Goal: Information Seeking & Learning: Learn about a topic

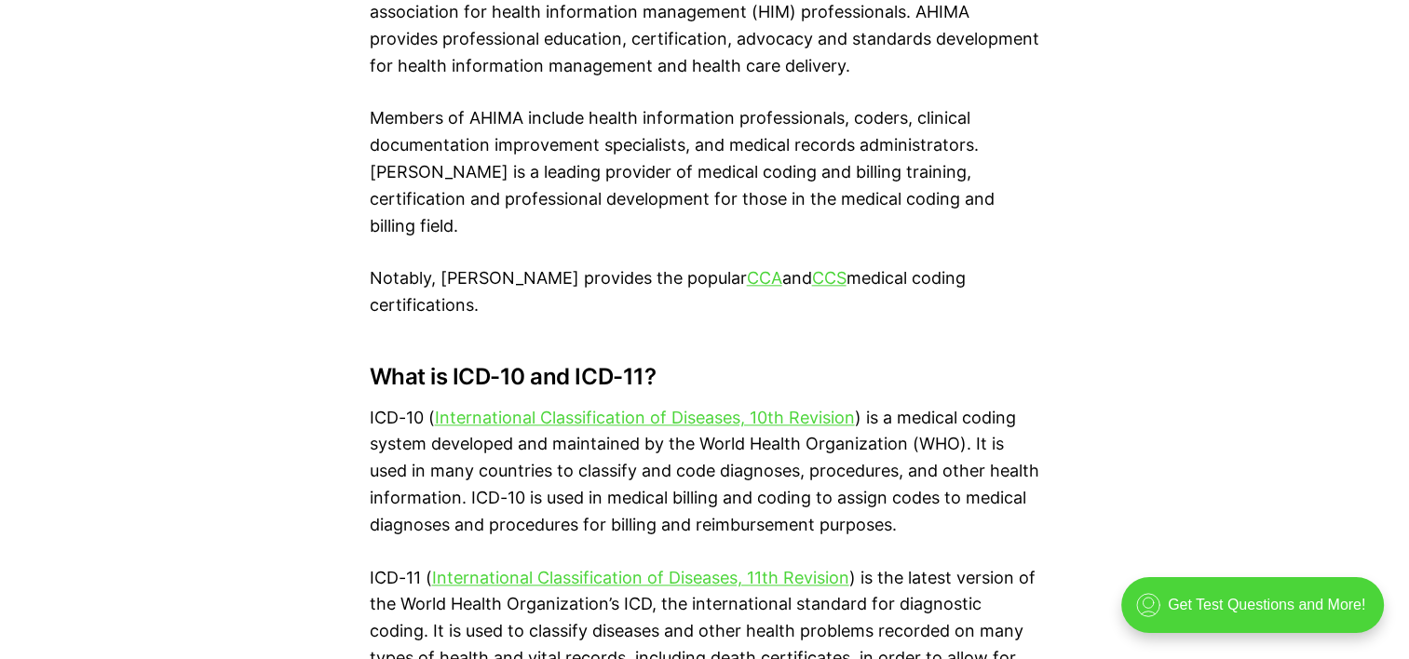
click at [697, 364] on h3 "What is ICD-10 and ICD-11?" at bounding box center [705, 377] width 671 height 26
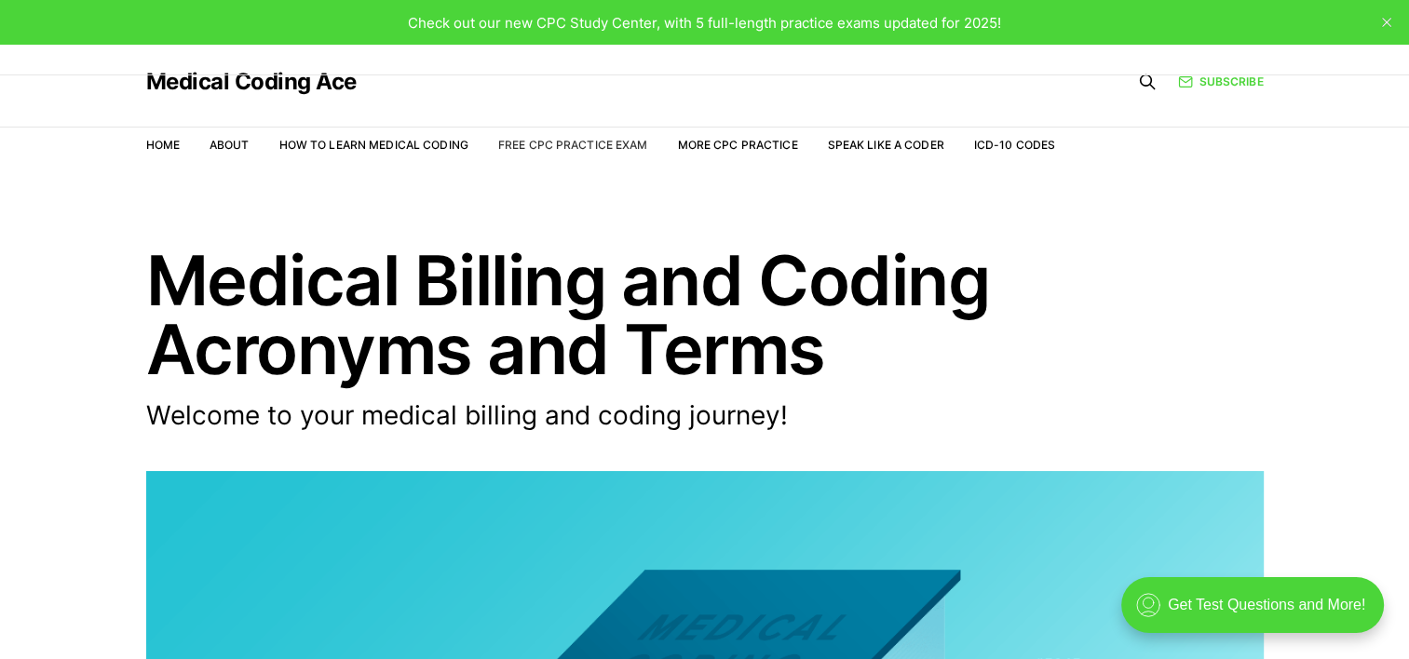
click at [548, 141] on link "Free CPC Practice Exam" at bounding box center [573, 145] width 150 height 14
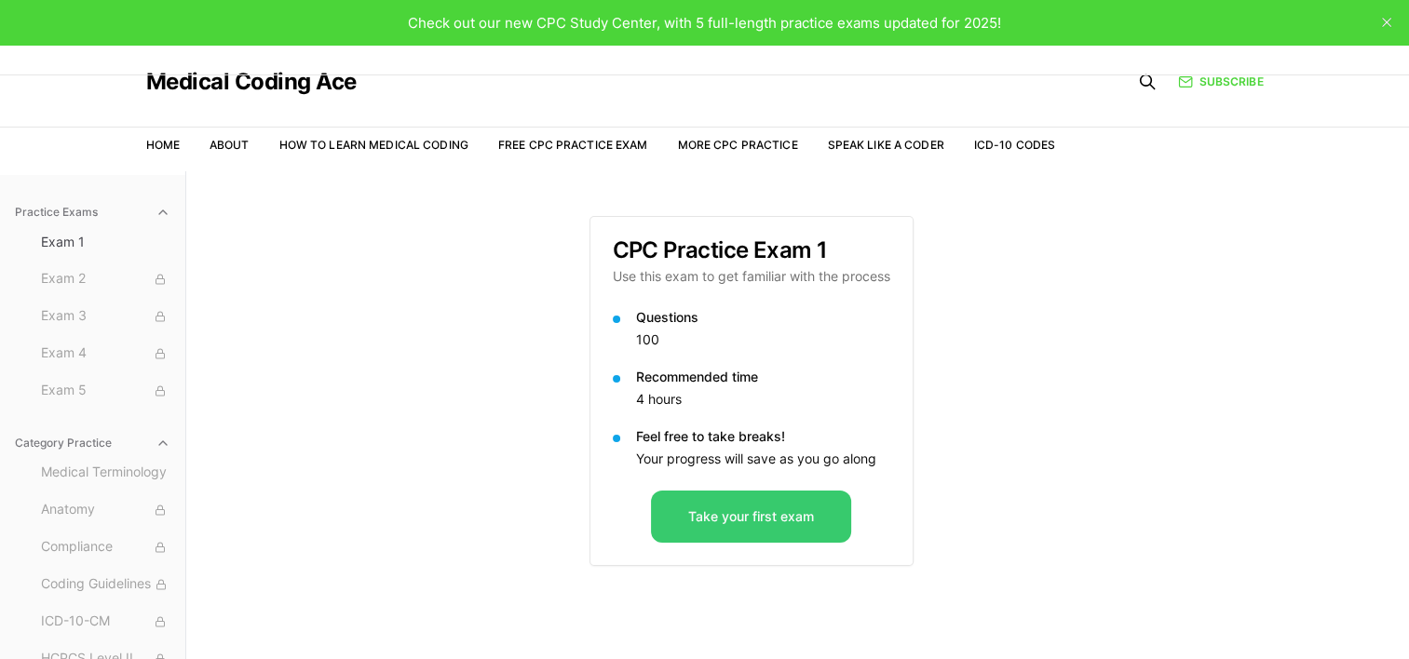
click at [736, 505] on button "Take your first exam" at bounding box center [751, 517] width 200 height 52
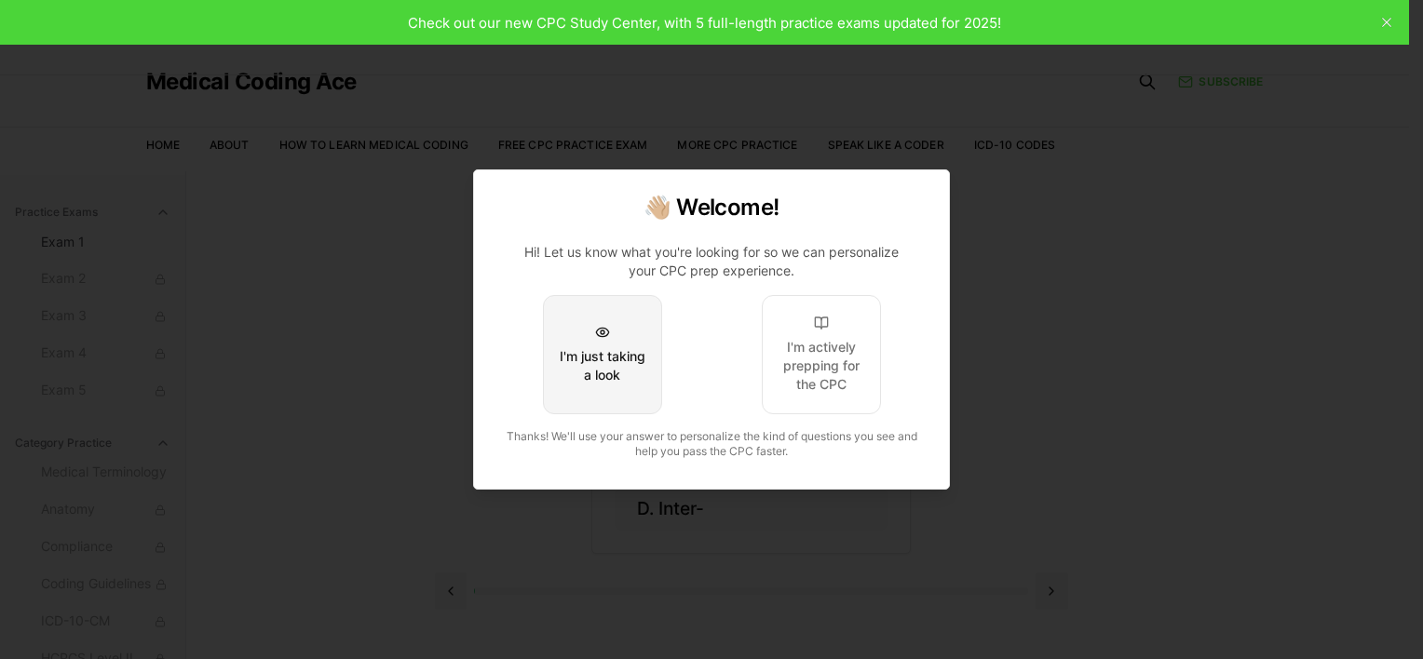
click at [606, 387] on button "I'm just taking a look" at bounding box center [602, 354] width 119 height 119
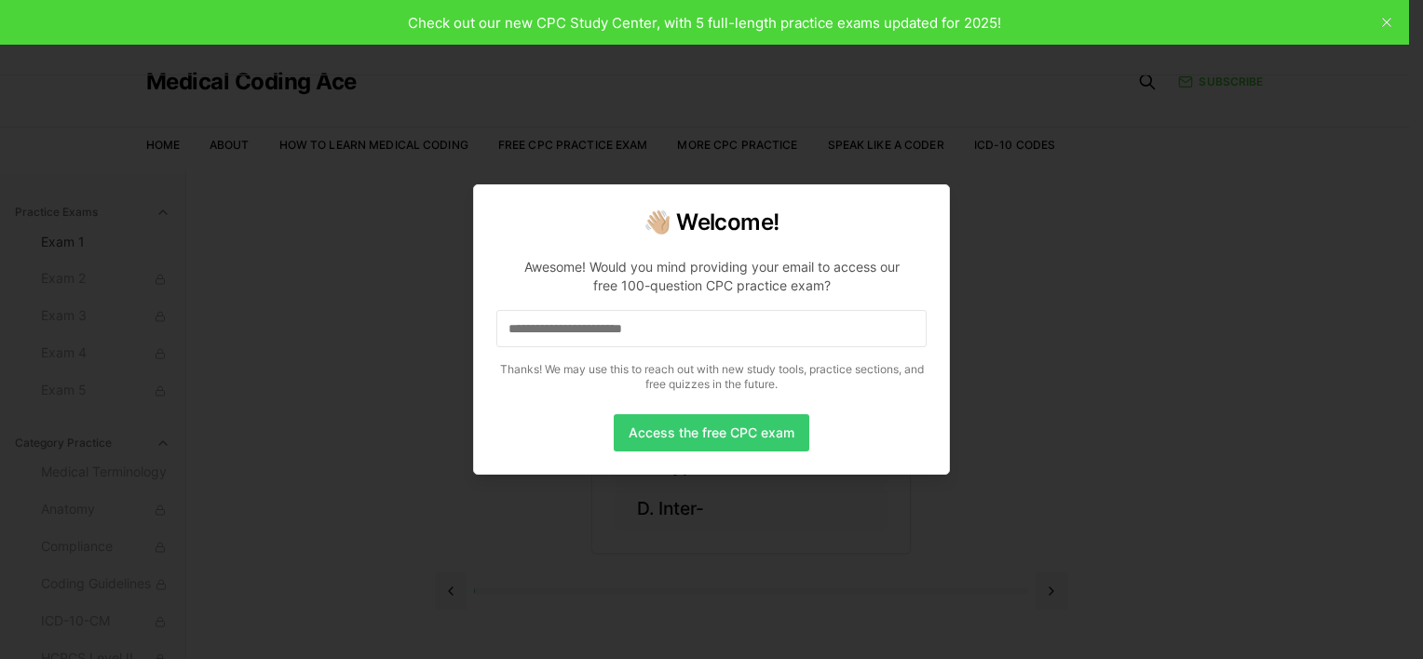
click at [657, 444] on button "Access the free CPC exam" at bounding box center [712, 432] width 196 height 37
click at [765, 315] on input at bounding box center [711, 328] width 430 height 37
click at [715, 414] on button "Access the free CPC exam" at bounding box center [712, 432] width 196 height 37
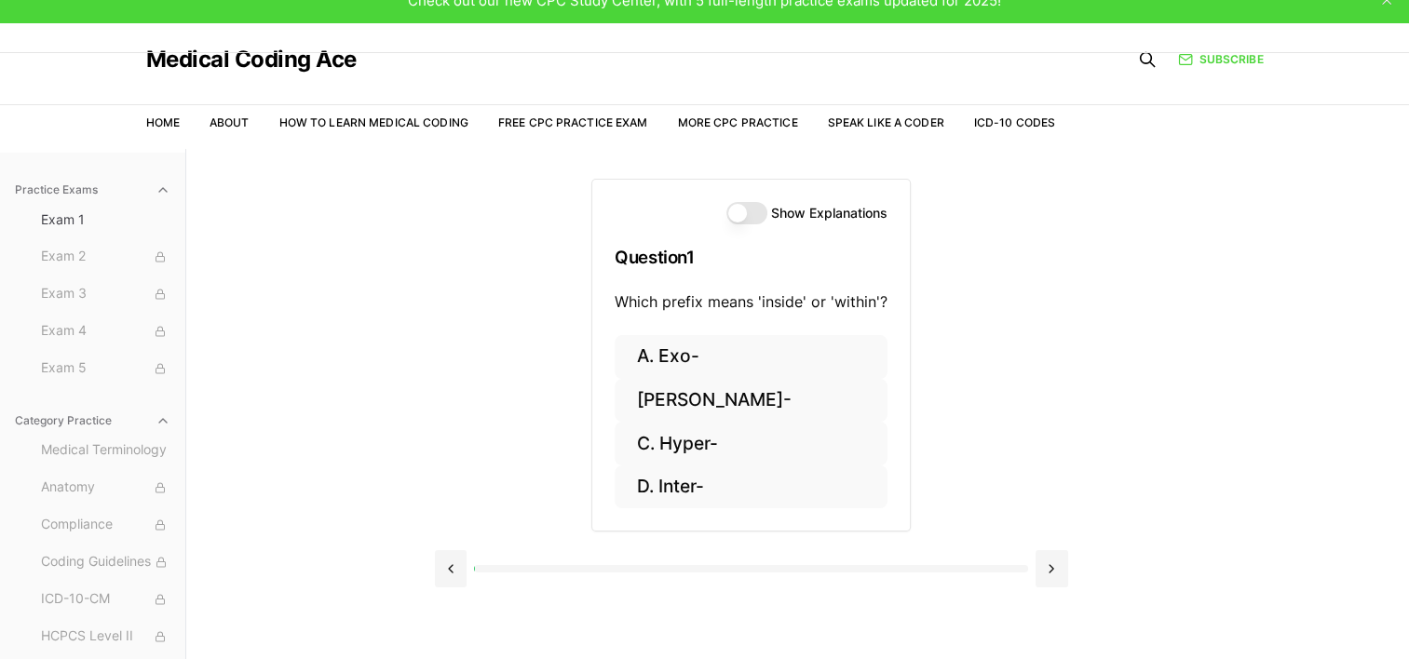
scroll to position [21, 0]
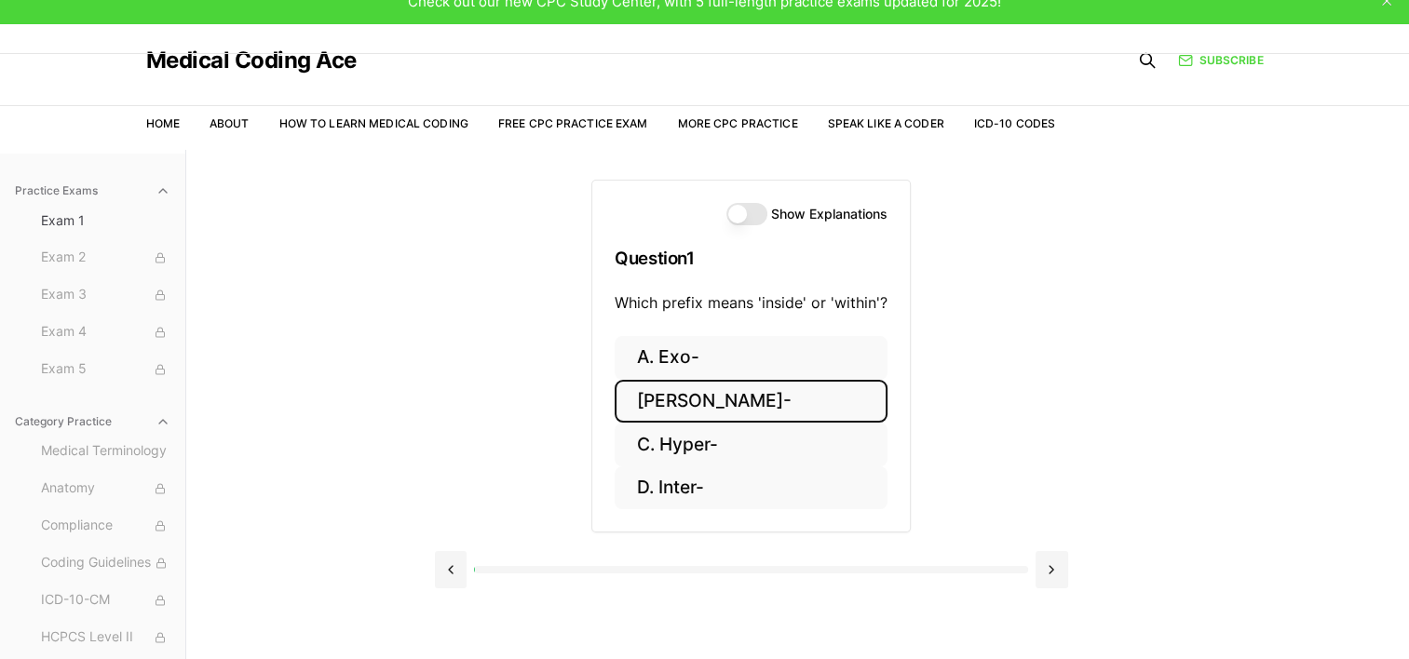
click at [758, 395] on button "B. Endo-" at bounding box center [751, 402] width 273 height 44
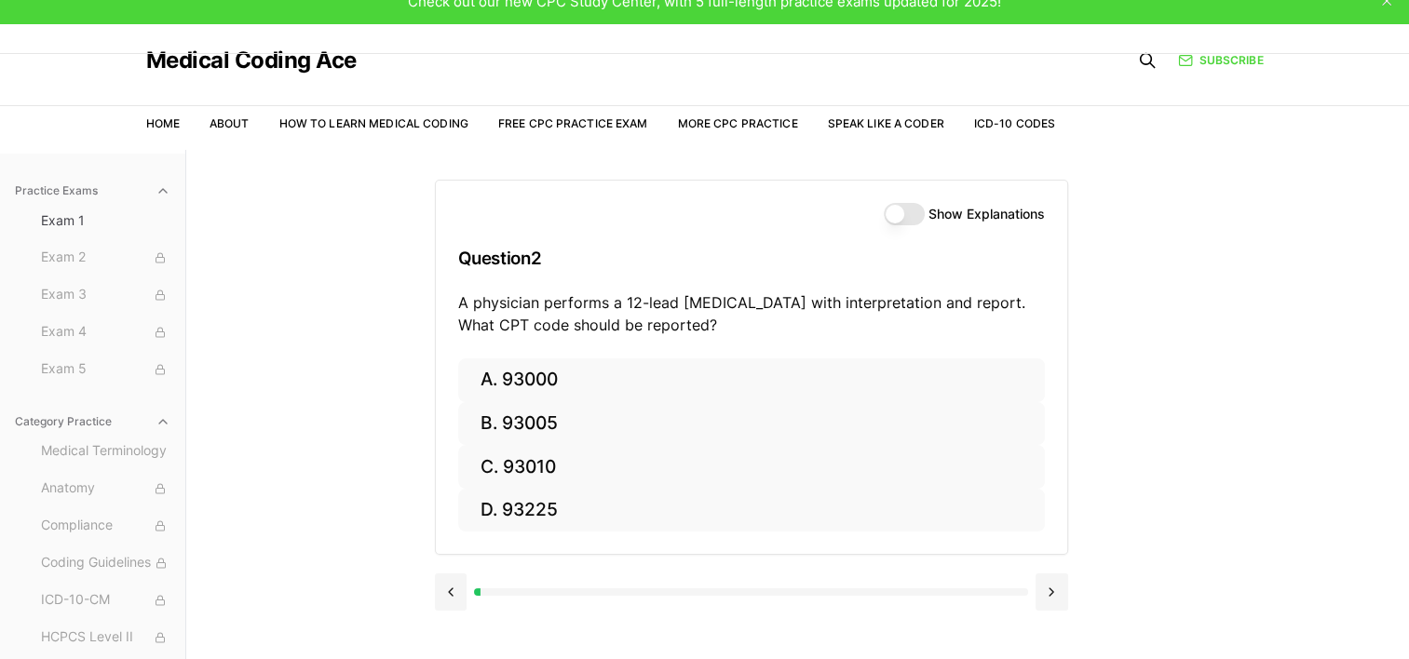
click at [897, 220] on button "Show Explanations" at bounding box center [904, 214] width 41 height 22
click at [447, 585] on button at bounding box center [451, 592] width 33 height 37
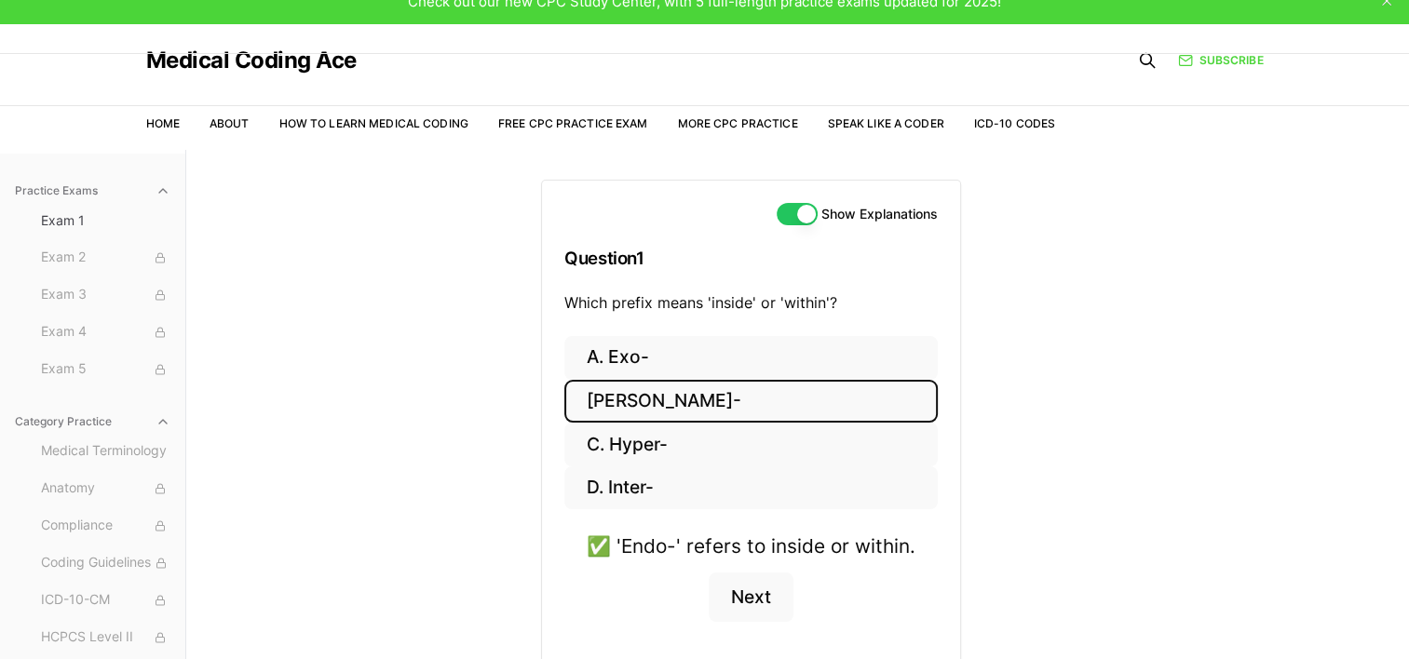
click at [447, 585] on div "Show Explanations Question 1 Which prefix means 'inside' or 'within'? A. Exo- B…" at bounding box center [751, 444] width 633 height 589
click at [754, 608] on button "Next" at bounding box center [751, 598] width 85 height 50
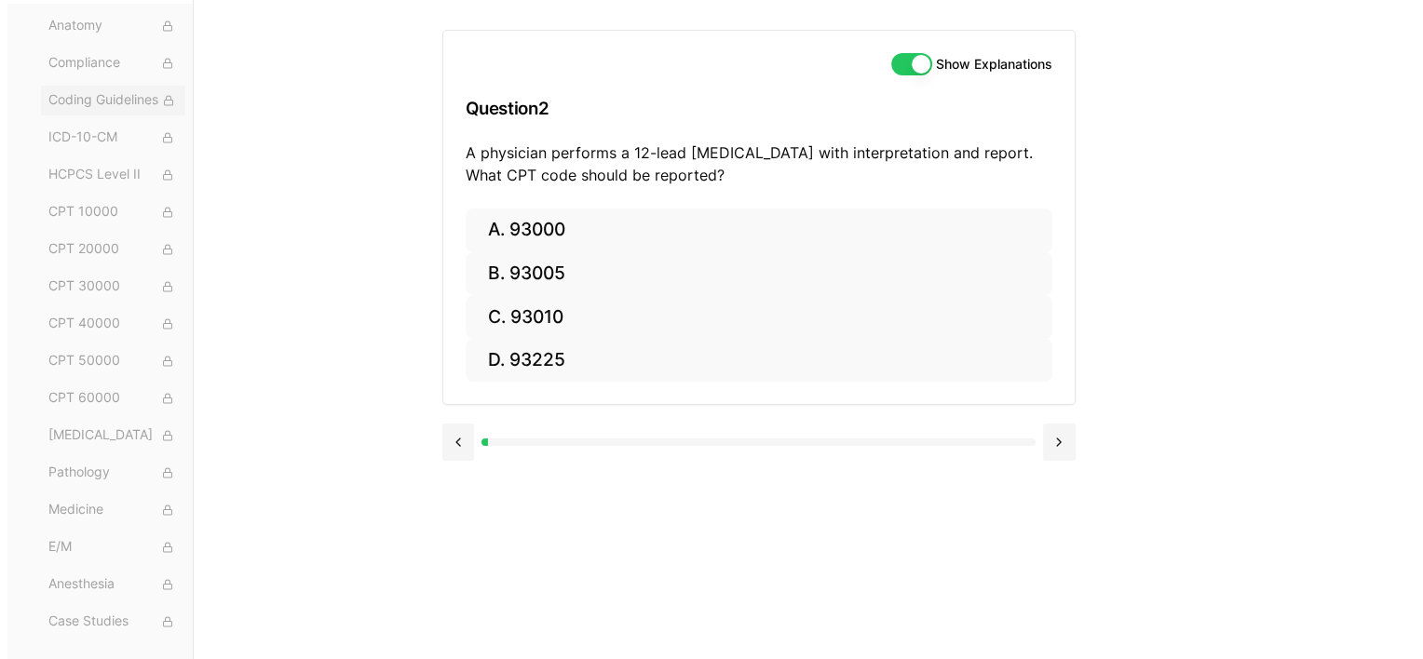
scroll to position [0, 0]
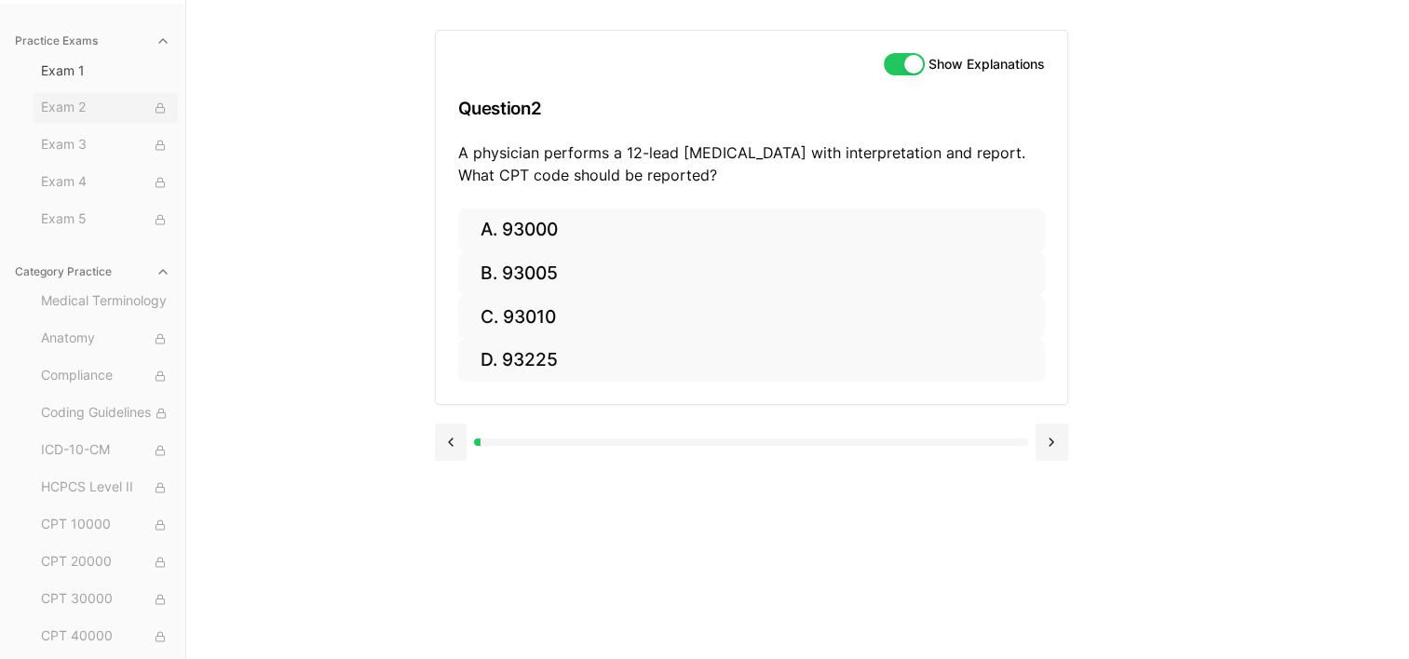
click at [135, 93] on button "Exam 2" at bounding box center [106, 108] width 144 height 30
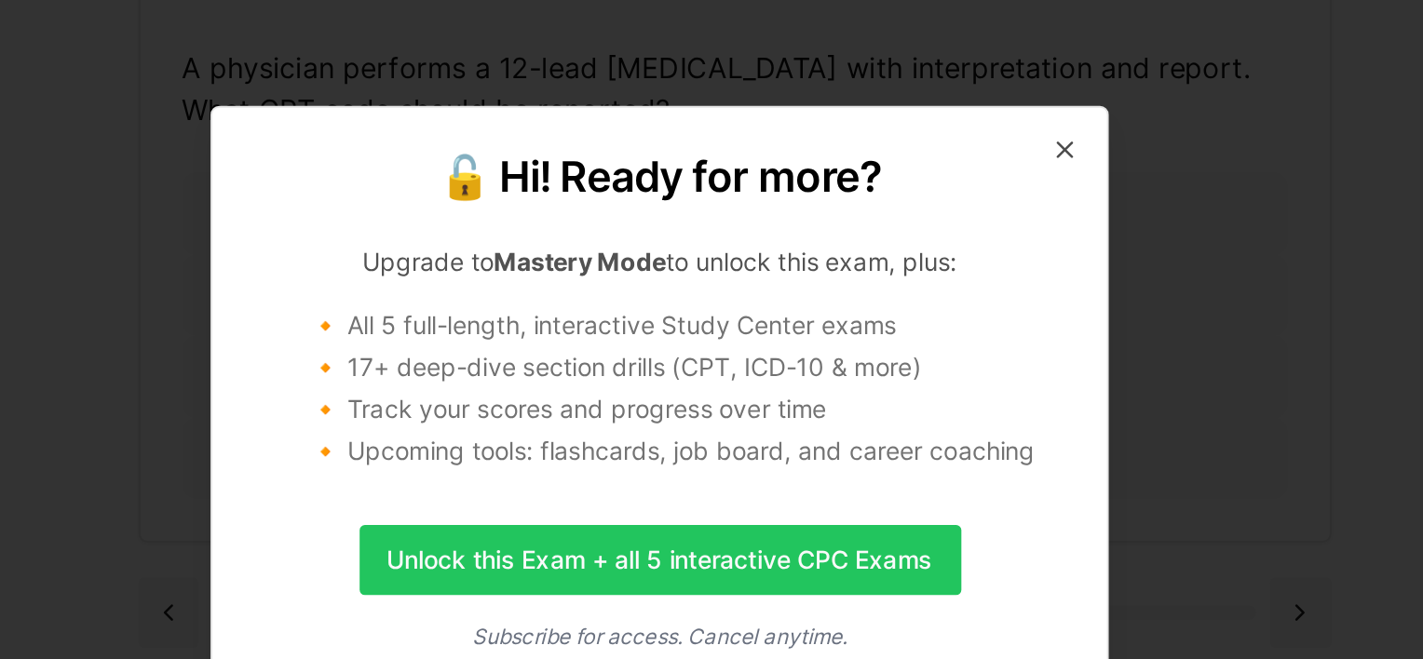
scroll to position [171, 0]
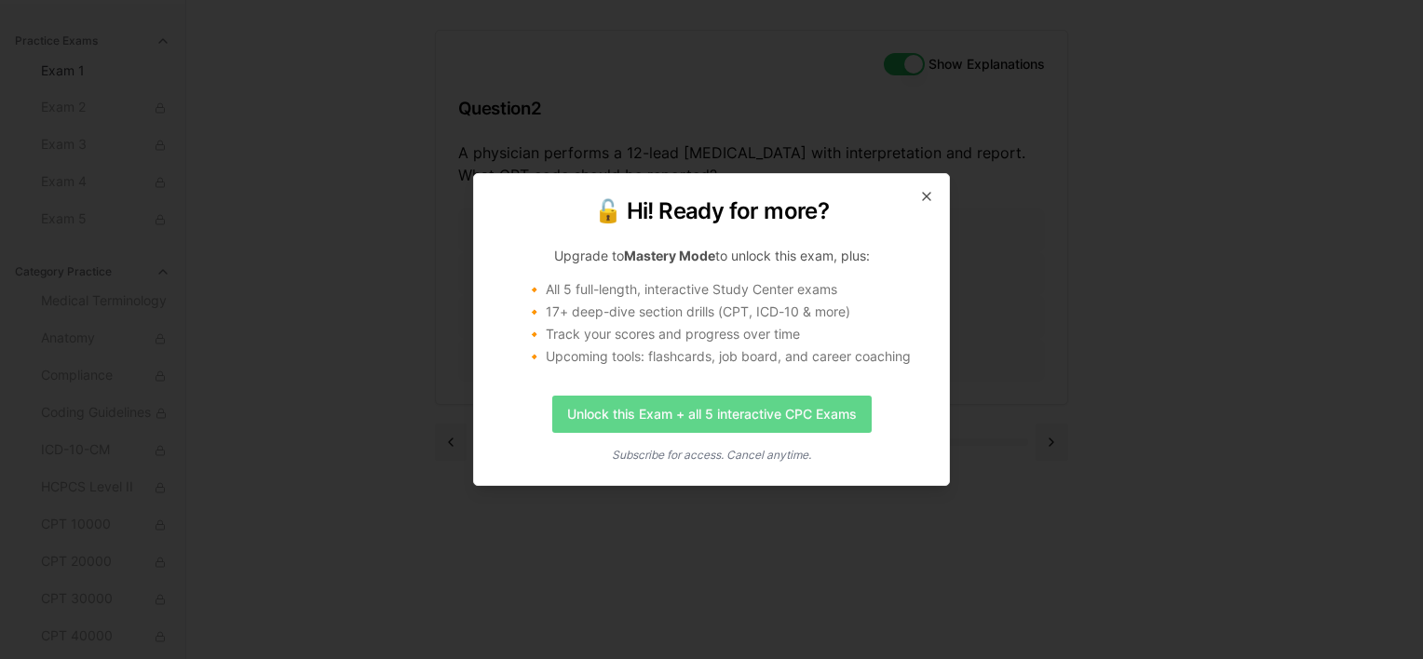
click at [849, 410] on link "Unlock this Exam + all 5 interactive CPC Exams" at bounding box center [711, 414] width 319 height 37
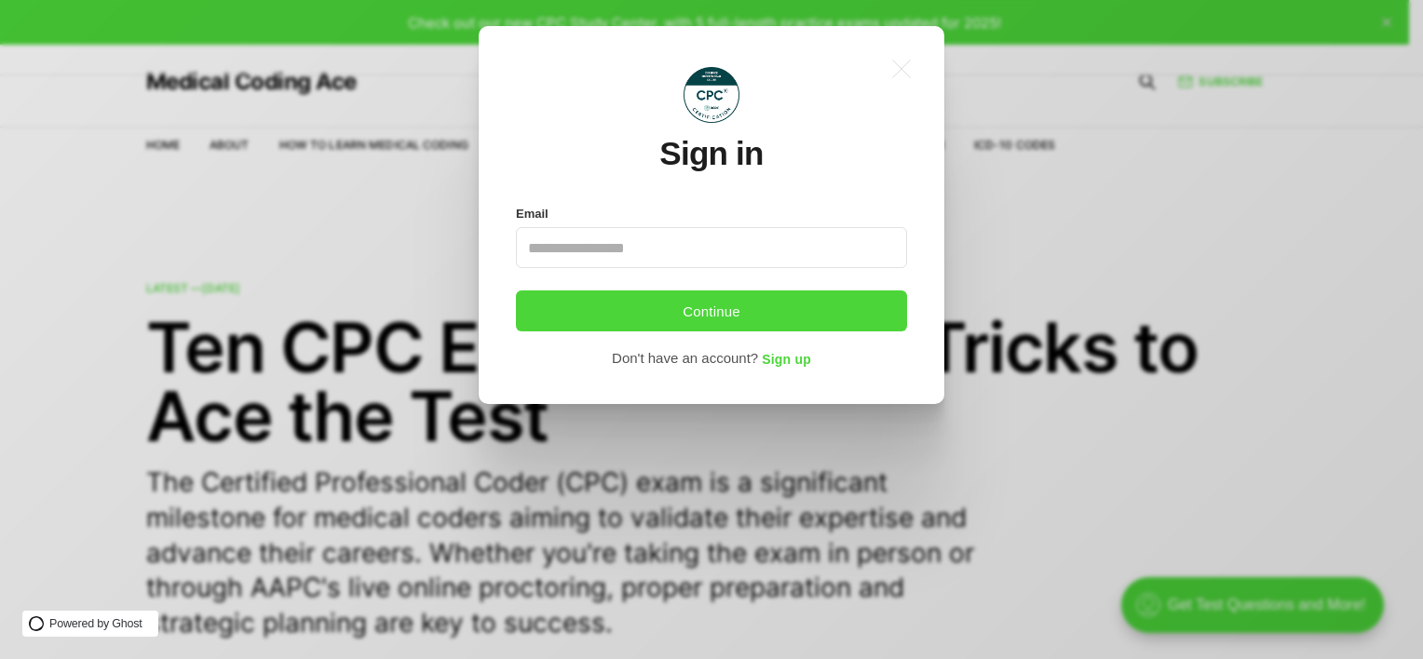
click at [784, 232] on input "Email" at bounding box center [711, 247] width 391 height 41
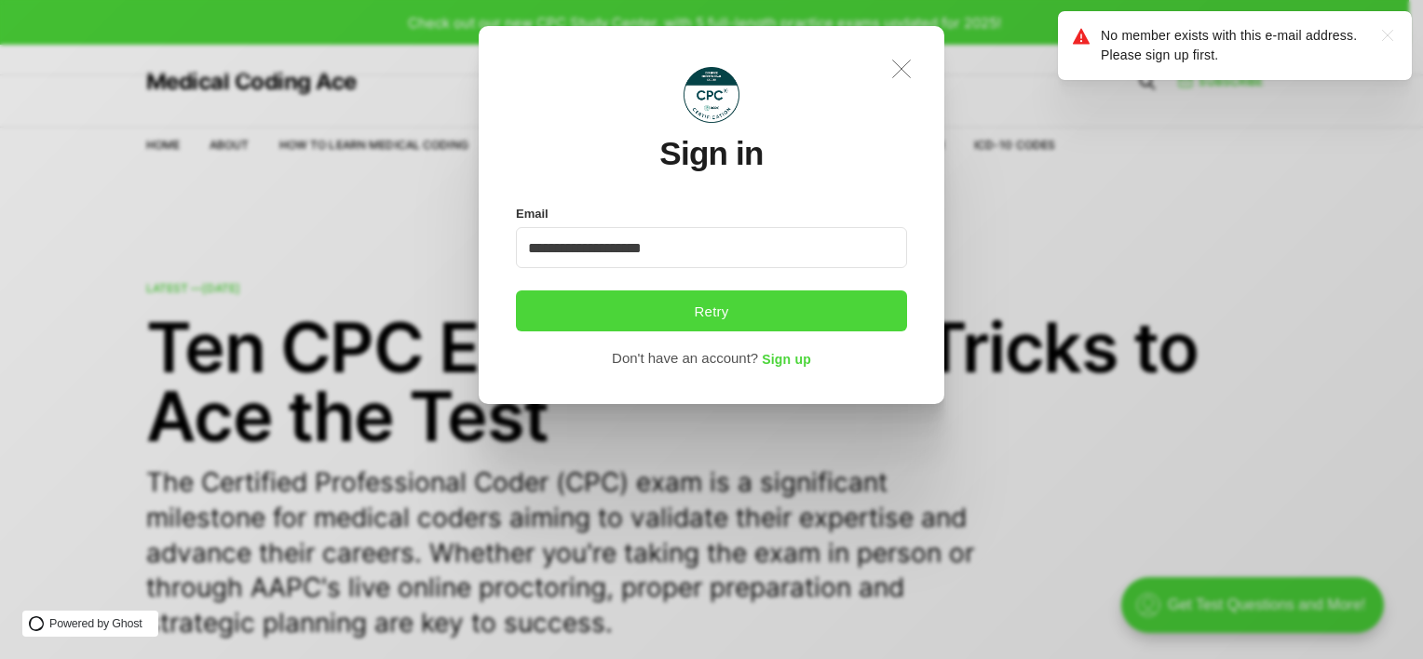
type input "**********"
click at [906, 69] on icon ".a{fill:none;stroke:currentColor;stroke-linecap:round;stroke-linejoin:round;str…" at bounding box center [901, 68] width 41 height 41
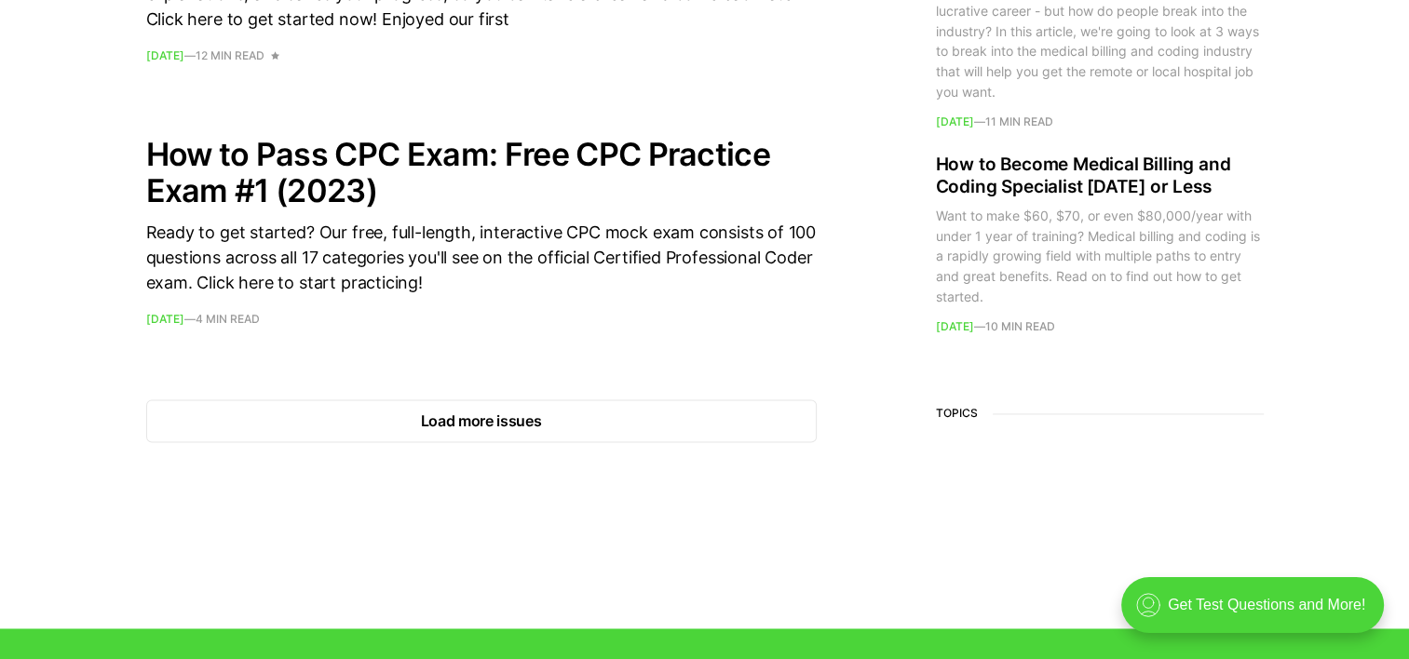
scroll to position [2786, 0]
click at [718, 400] on button "Load more issues" at bounding box center [481, 420] width 671 height 43
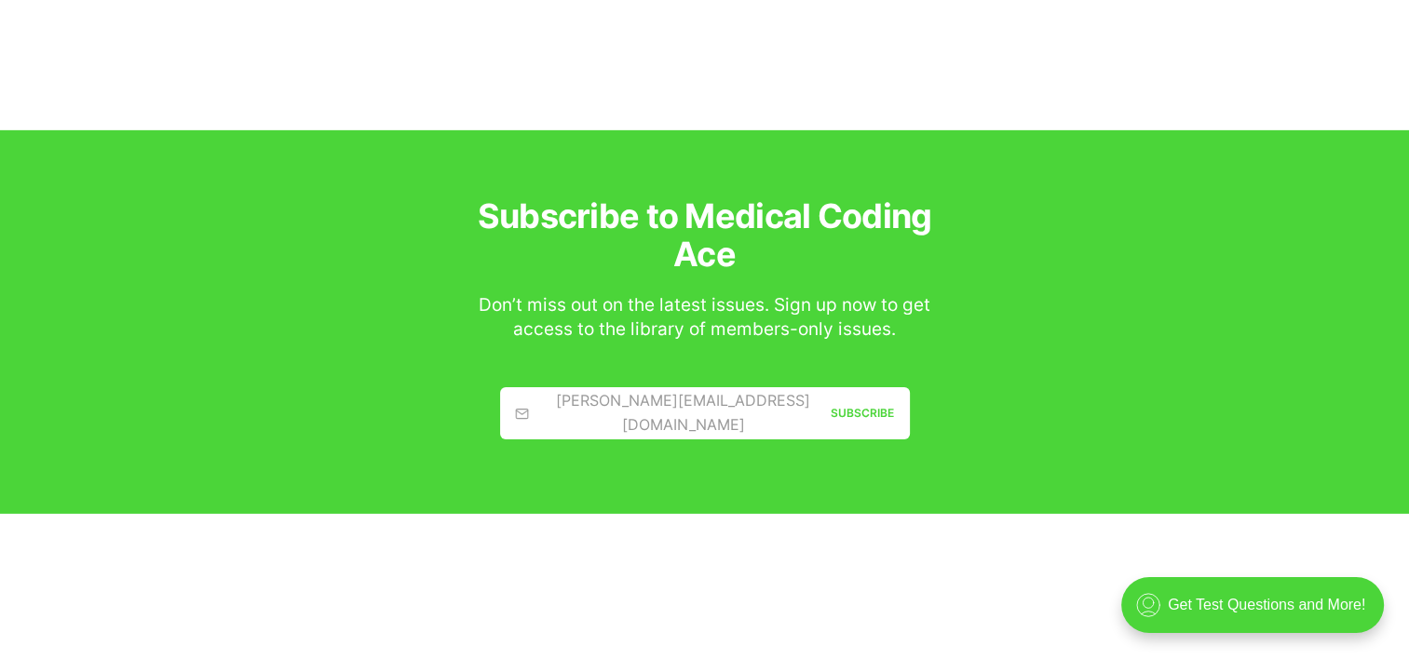
scroll to position [5929, 0]
